Goal: Navigation & Orientation: Find specific page/section

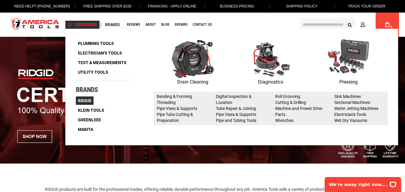
click at [86, 100] on span "Ridgid" at bounding box center [84, 101] width 13 height 4
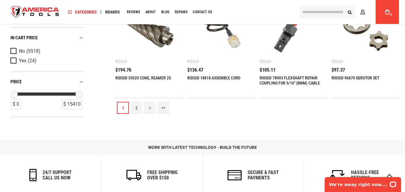
scroll to position [690, 0]
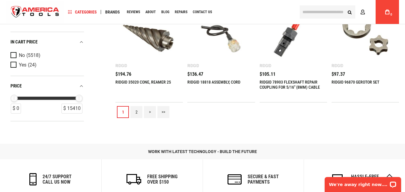
click at [136, 110] on link "2" at bounding box center [136, 112] width 12 height 12
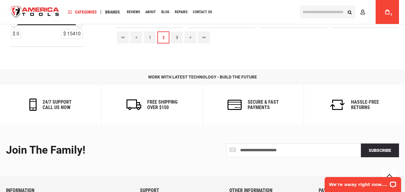
scroll to position [717, 0]
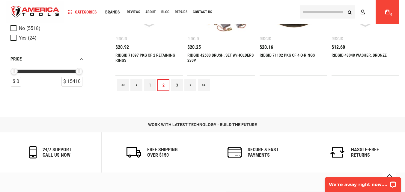
click at [191, 85] on link ">" at bounding box center [190, 85] width 12 height 12
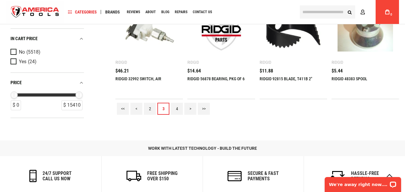
scroll to position [690, 0]
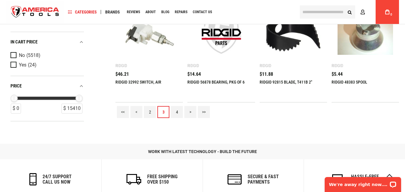
click at [188, 111] on link ">" at bounding box center [190, 112] width 12 height 12
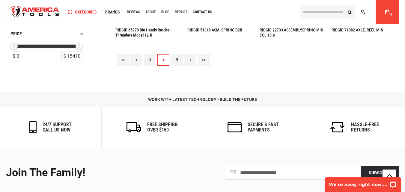
scroll to position [750, 0]
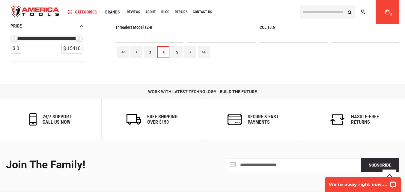
click at [191, 50] on link ">" at bounding box center [190, 52] width 12 height 12
click at [192, 50] on link ">" at bounding box center [190, 52] width 12 height 12
click at [187, 50] on link ">" at bounding box center [190, 52] width 12 height 12
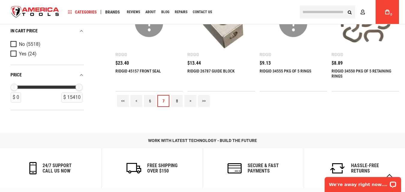
scroll to position [690, 0]
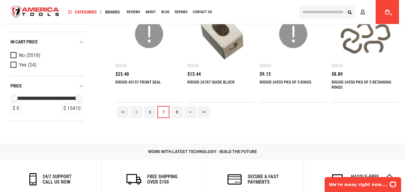
click at [187, 112] on link ">" at bounding box center [190, 112] width 12 height 12
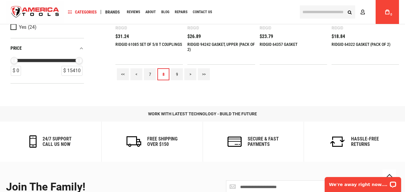
scroll to position [717, 0]
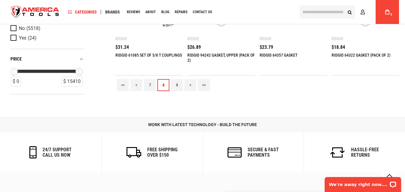
click at [190, 85] on link ">" at bounding box center [190, 85] width 12 height 12
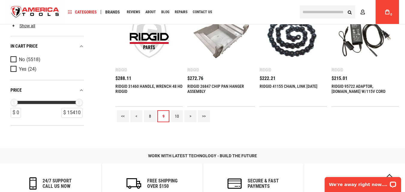
scroll to position [690, 0]
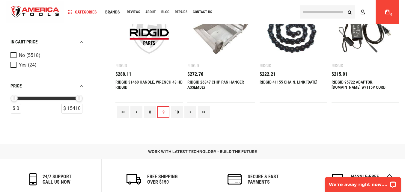
click at [189, 110] on link ">" at bounding box center [190, 112] width 12 height 12
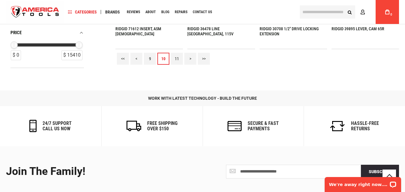
scroll to position [750, 0]
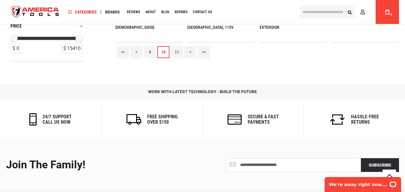
click at [190, 52] on link ">" at bounding box center [190, 52] width 12 height 12
click at [189, 49] on link ">" at bounding box center [190, 52] width 12 height 12
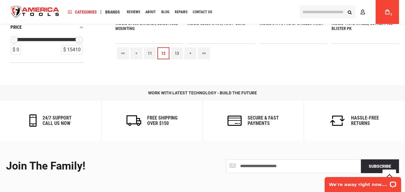
scroll to position [720, 0]
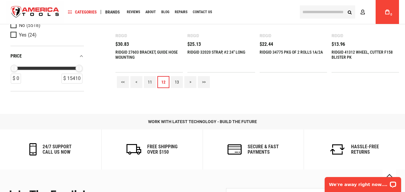
click at [190, 77] on link ">" at bounding box center [190, 82] width 12 height 12
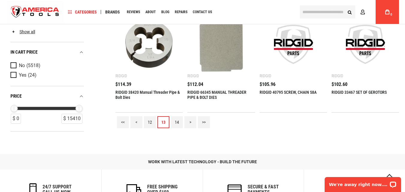
scroll to position [660, 0]
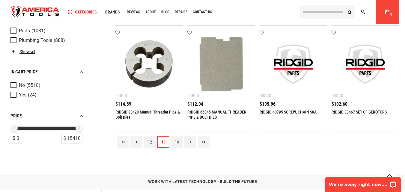
click at [178, 142] on link "14" at bounding box center [177, 142] width 12 height 12
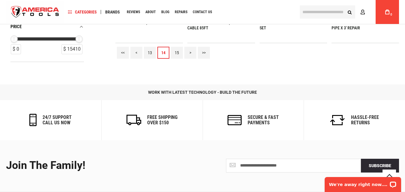
scroll to position [750, 0]
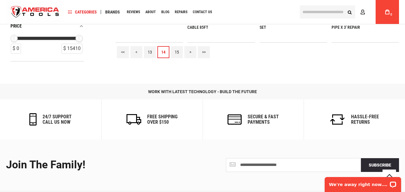
click at [193, 52] on link ">" at bounding box center [190, 52] width 12 height 12
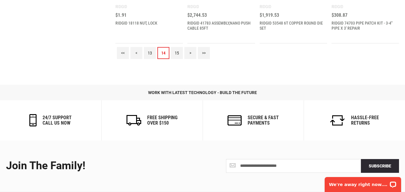
scroll to position [0, 0]
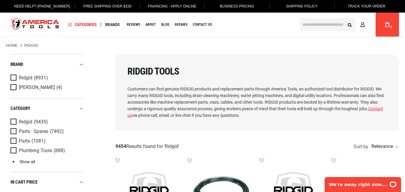
click at [25, 161] on link "Show all" at bounding box center [22, 162] width 25 height 5
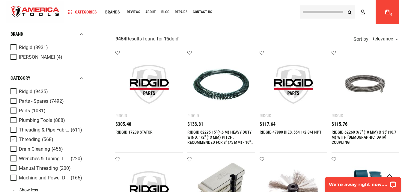
scroll to position [120, 0]
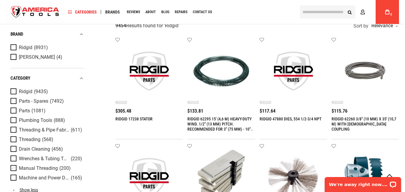
click at [39, 166] on span "Manual Threading" at bounding box center [38, 168] width 39 height 5
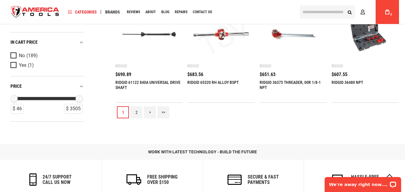
scroll to position [690, 0]
click at [147, 114] on link ">" at bounding box center [150, 112] width 12 height 12
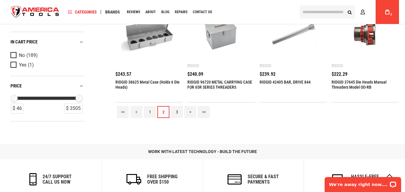
click at [188, 112] on link ">" at bounding box center [190, 112] width 12 height 12
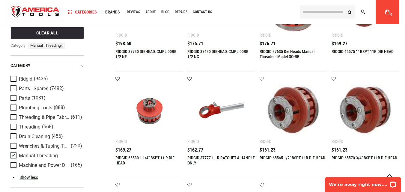
scroll to position [300, 0]
